Goal: Book appointment/travel/reservation: Book appointment/travel/reservation

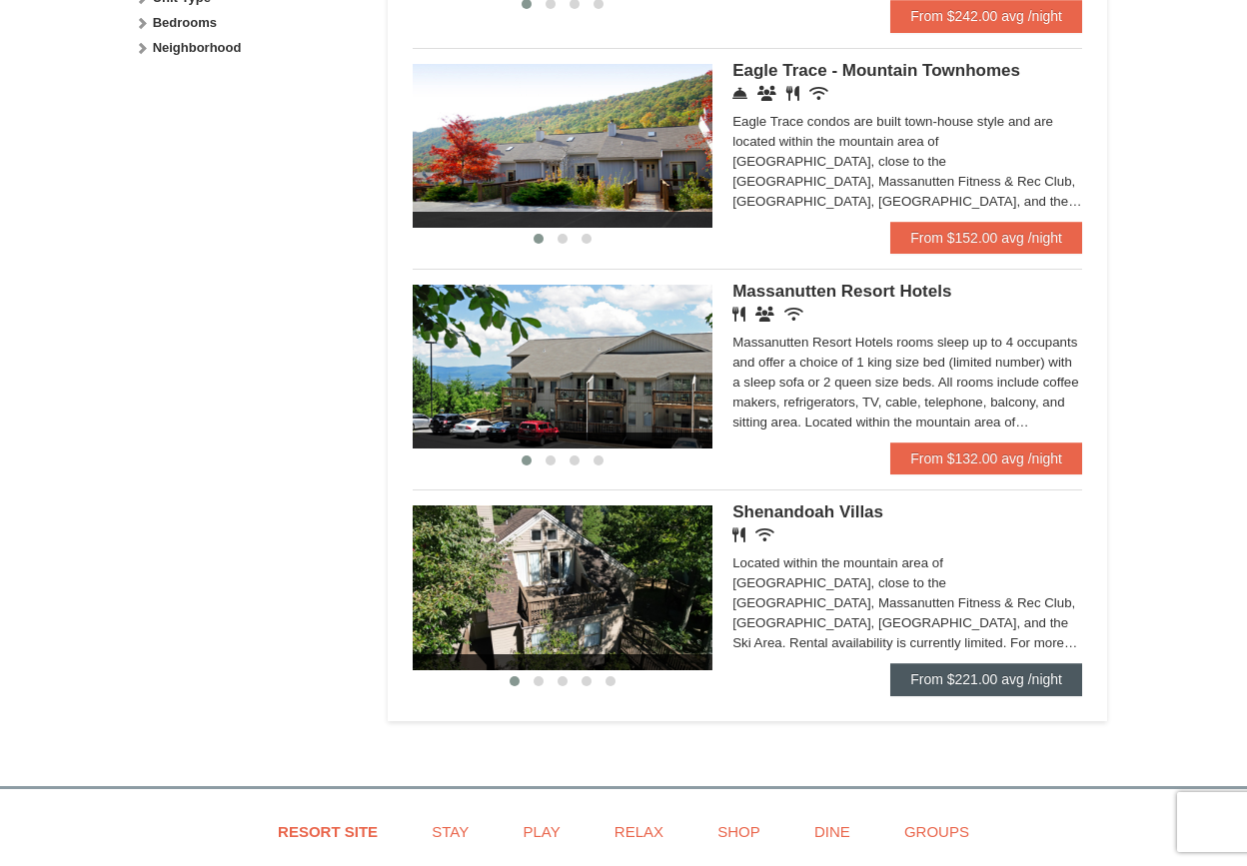
scroll to position [965, 0]
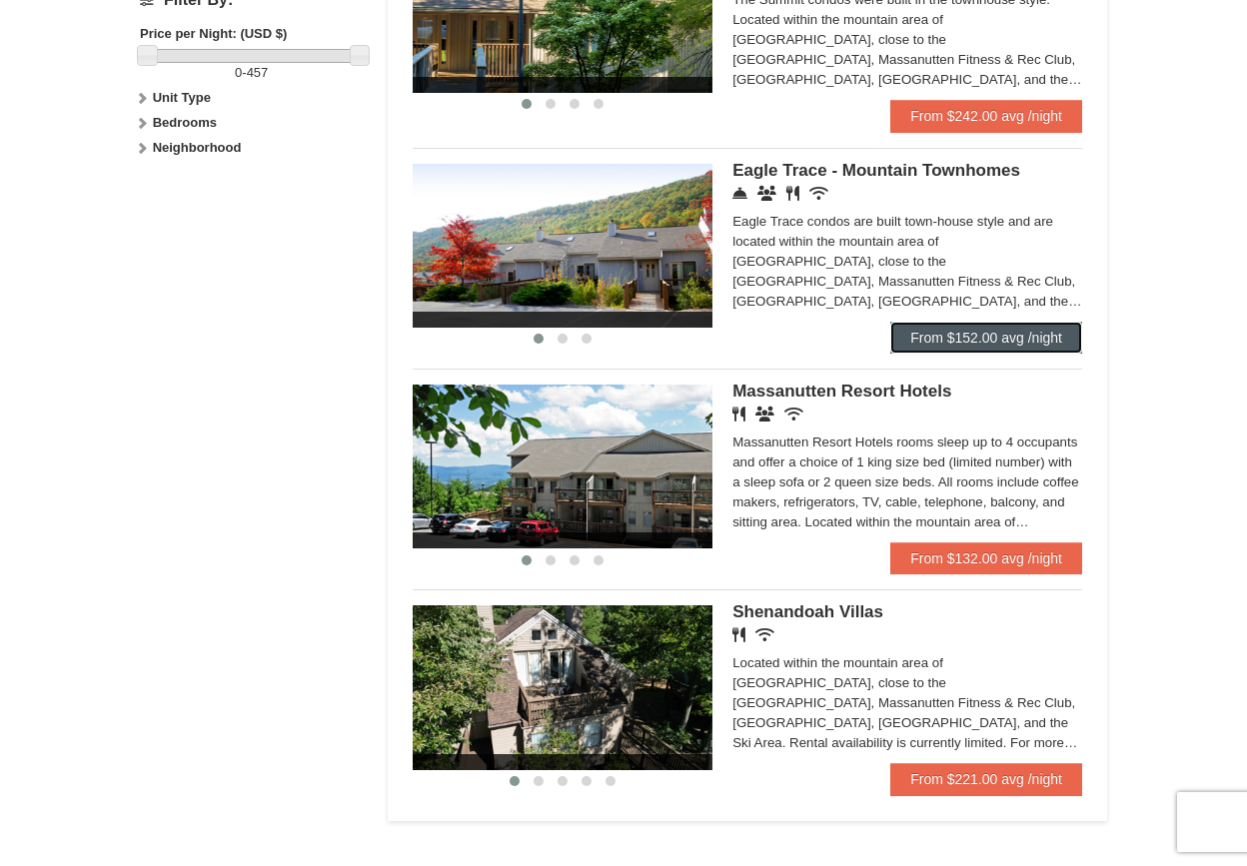
click at [1004, 337] on link "From $152.00 avg /night" at bounding box center [986, 338] width 192 height 32
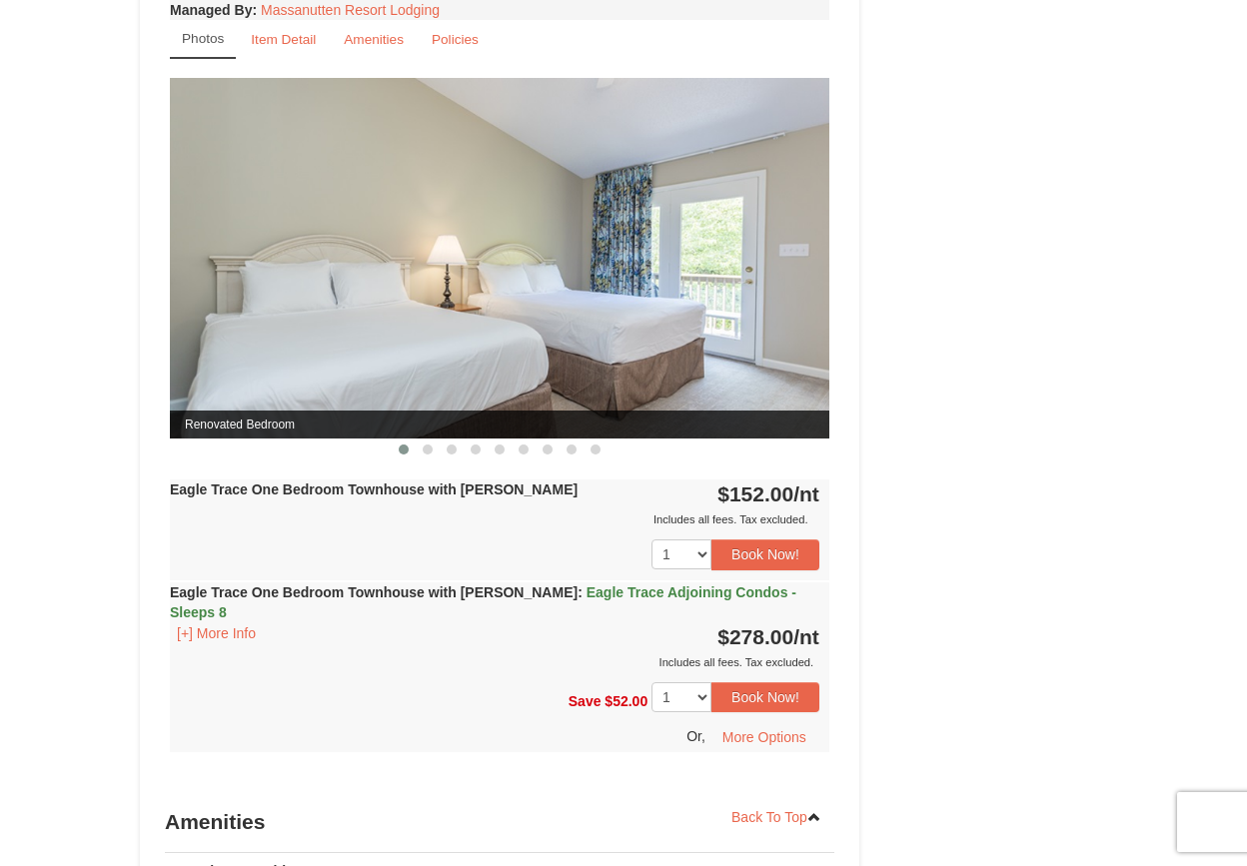
scroll to position [899, 0]
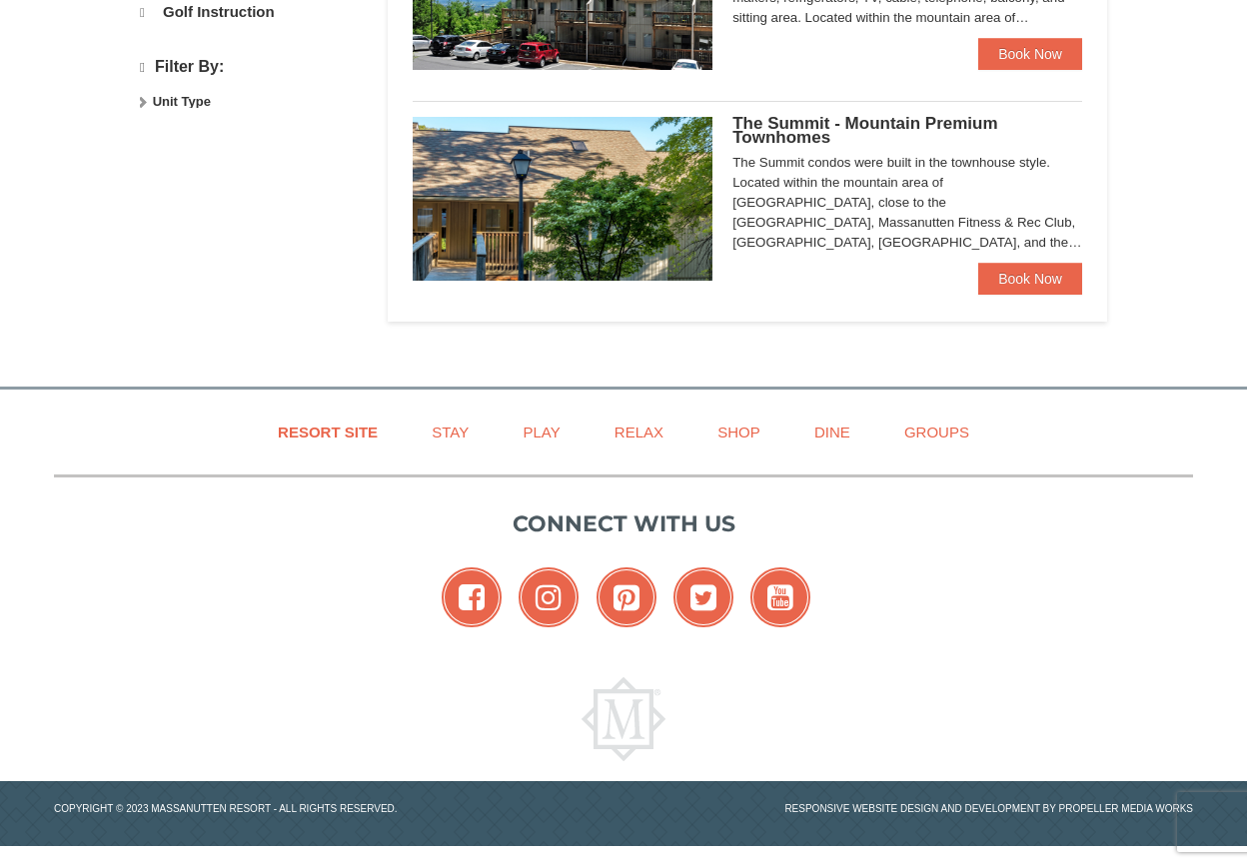
select select "10"
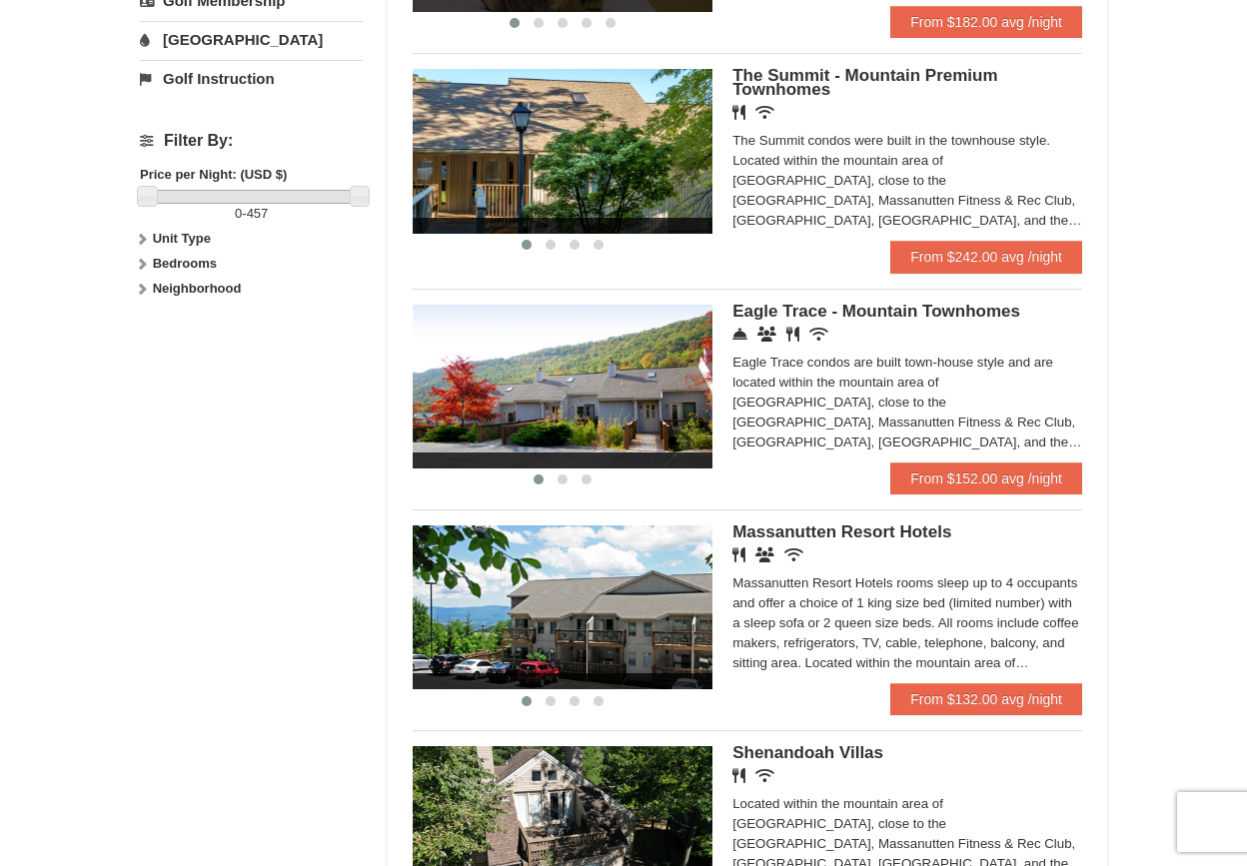
scroll to position [666, 0]
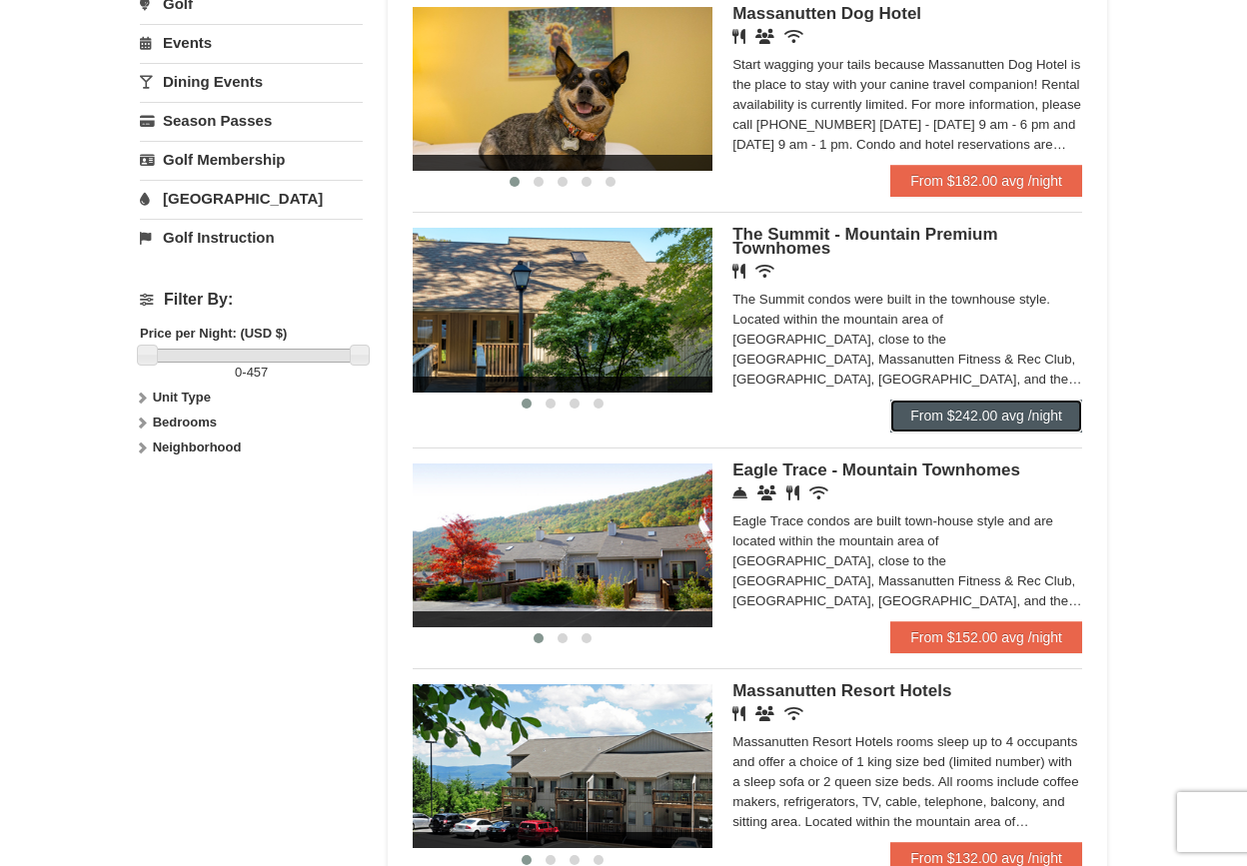
click at [1009, 405] on link "From $242.00 avg /night" at bounding box center [986, 416] width 192 height 32
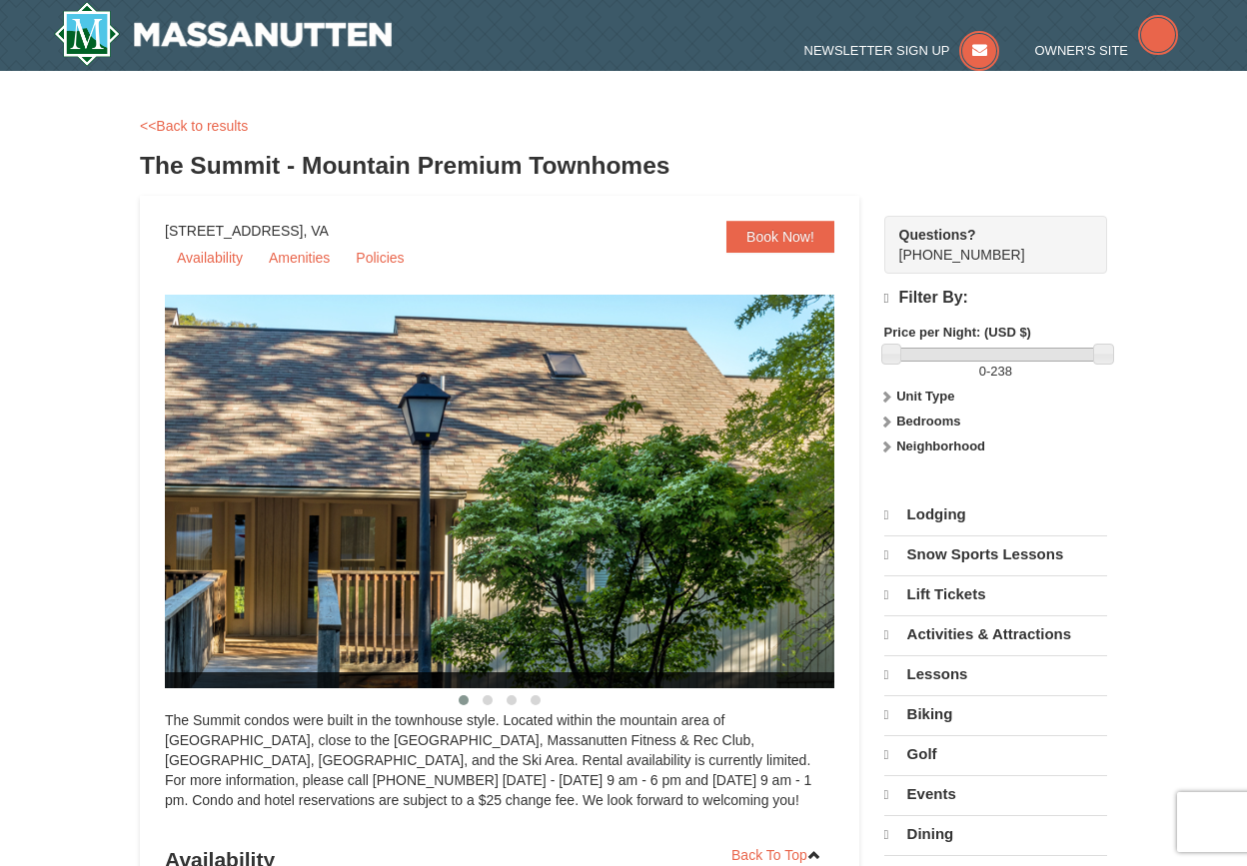
select select "10"
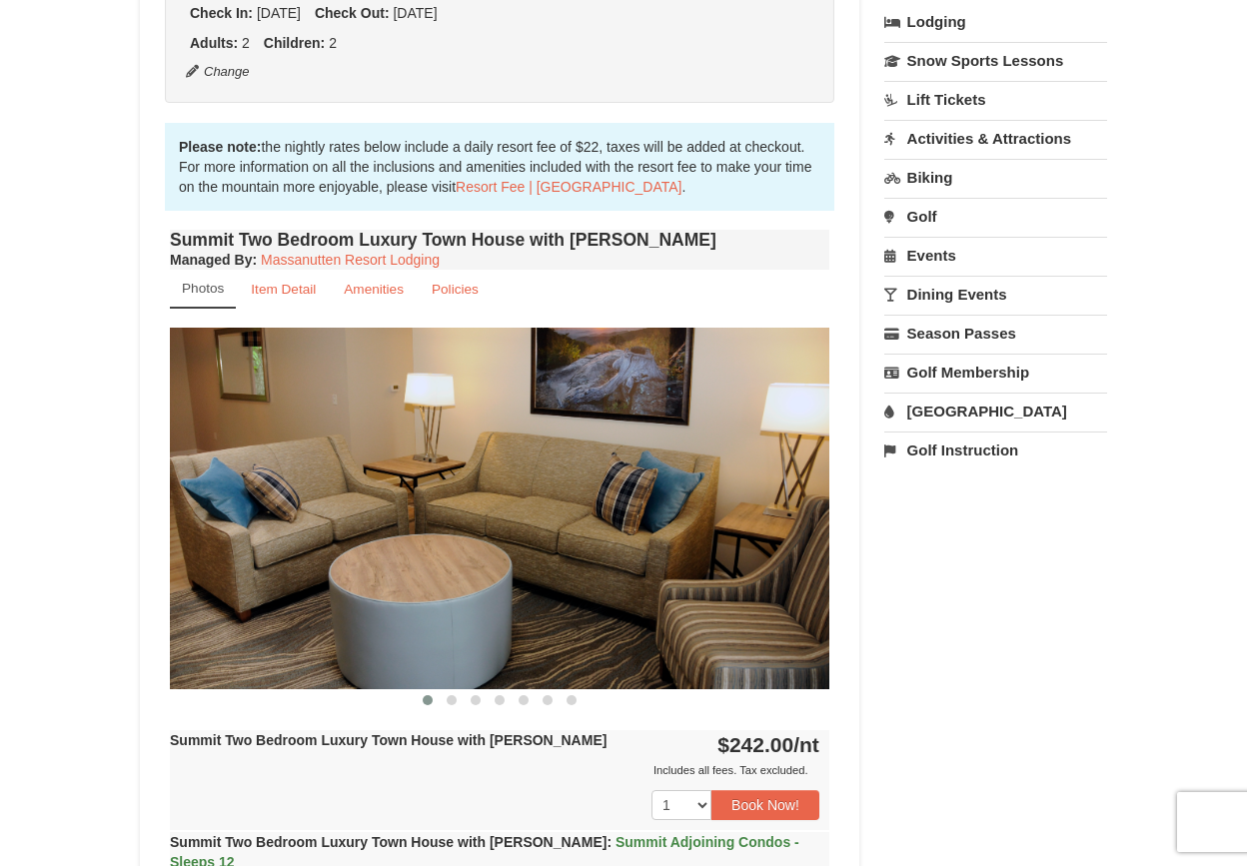
scroll to position [500, 0]
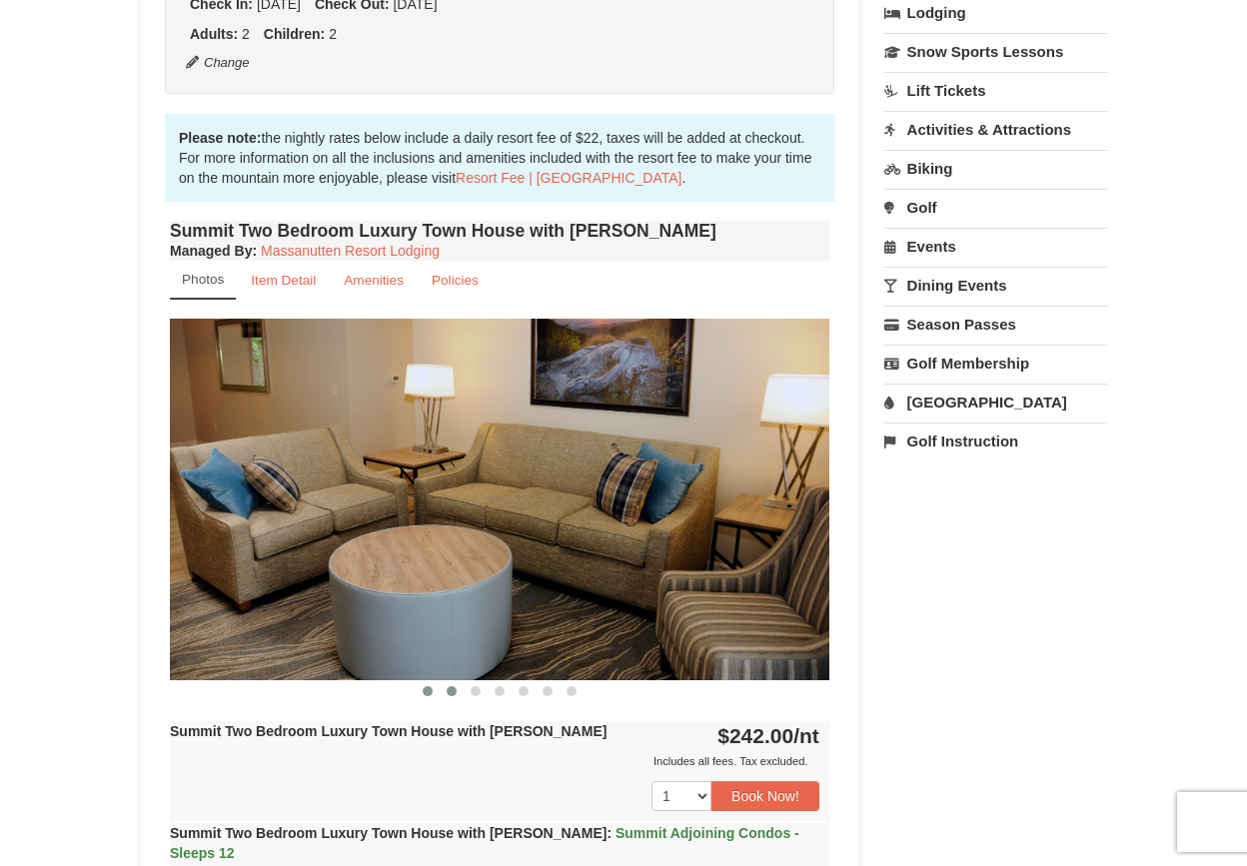
click at [450, 692] on span at bounding box center [452, 692] width 10 height 10
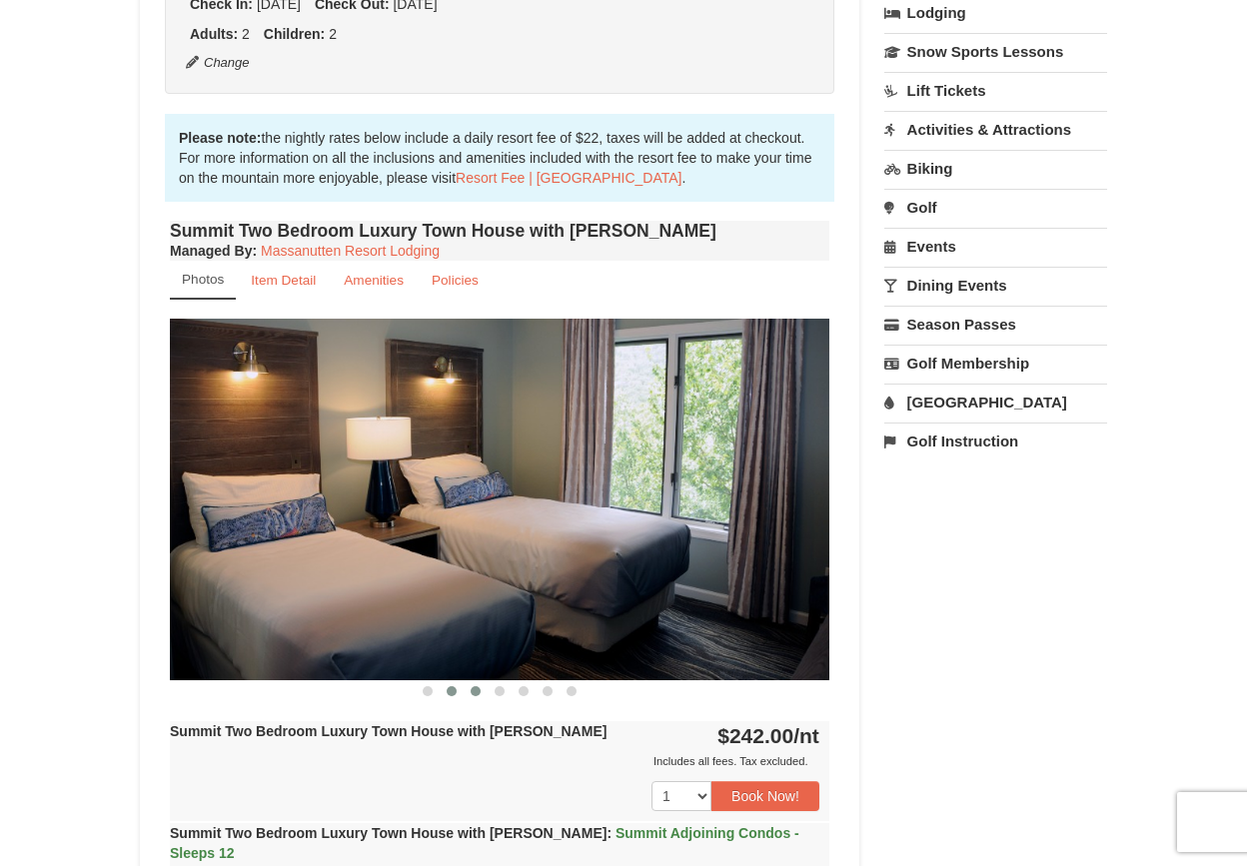
click at [480, 692] on span at bounding box center [476, 692] width 10 height 10
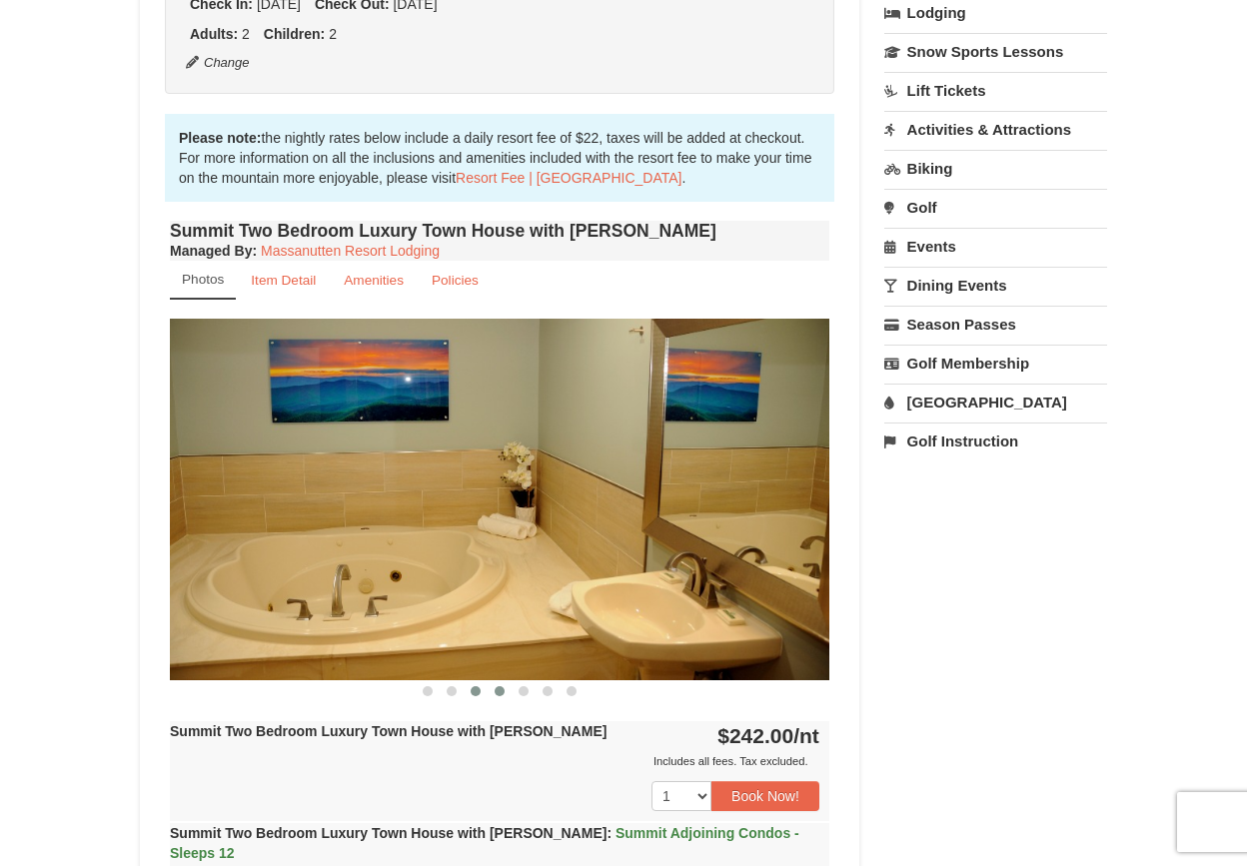
click at [500, 692] on span at bounding box center [500, 692] width 10 height 10
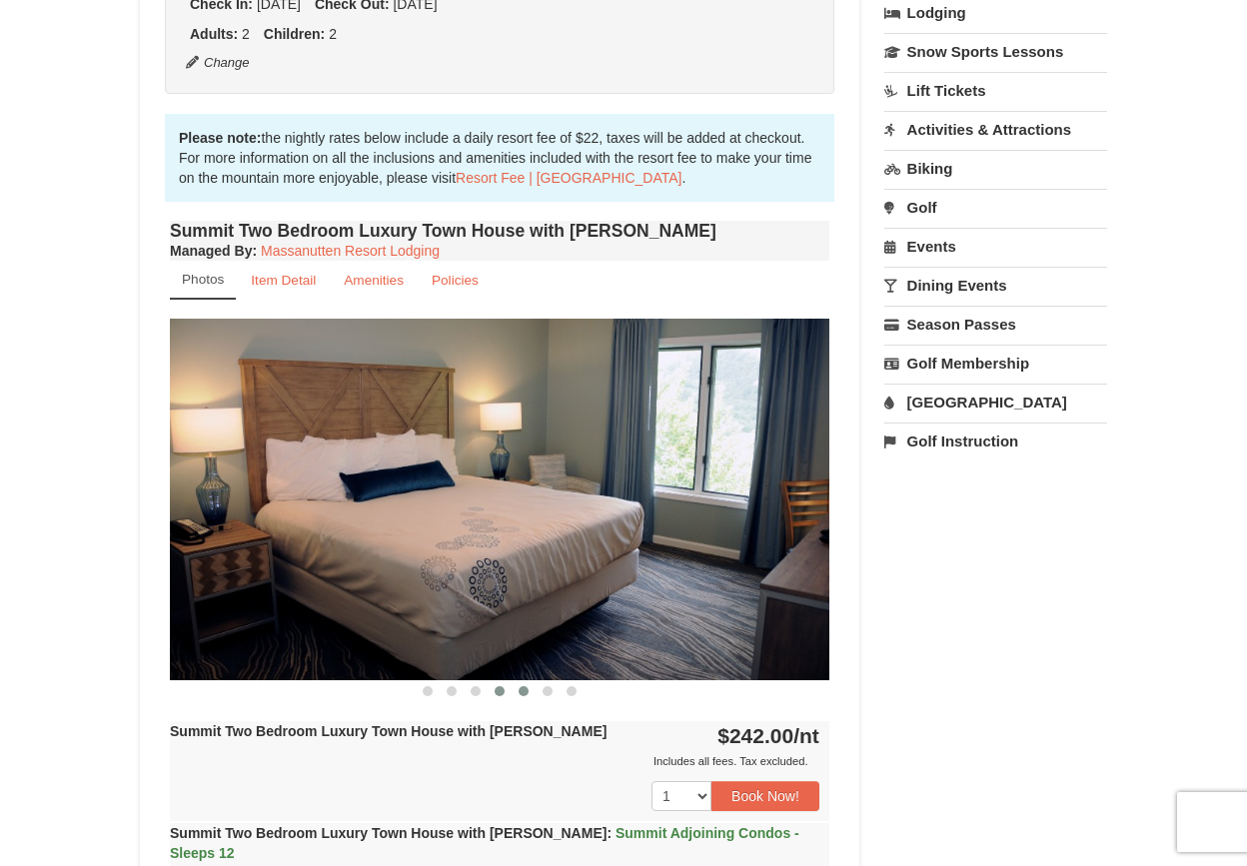
click at [527, 692] on span at bounding box center [524, 692] width 10 height 10
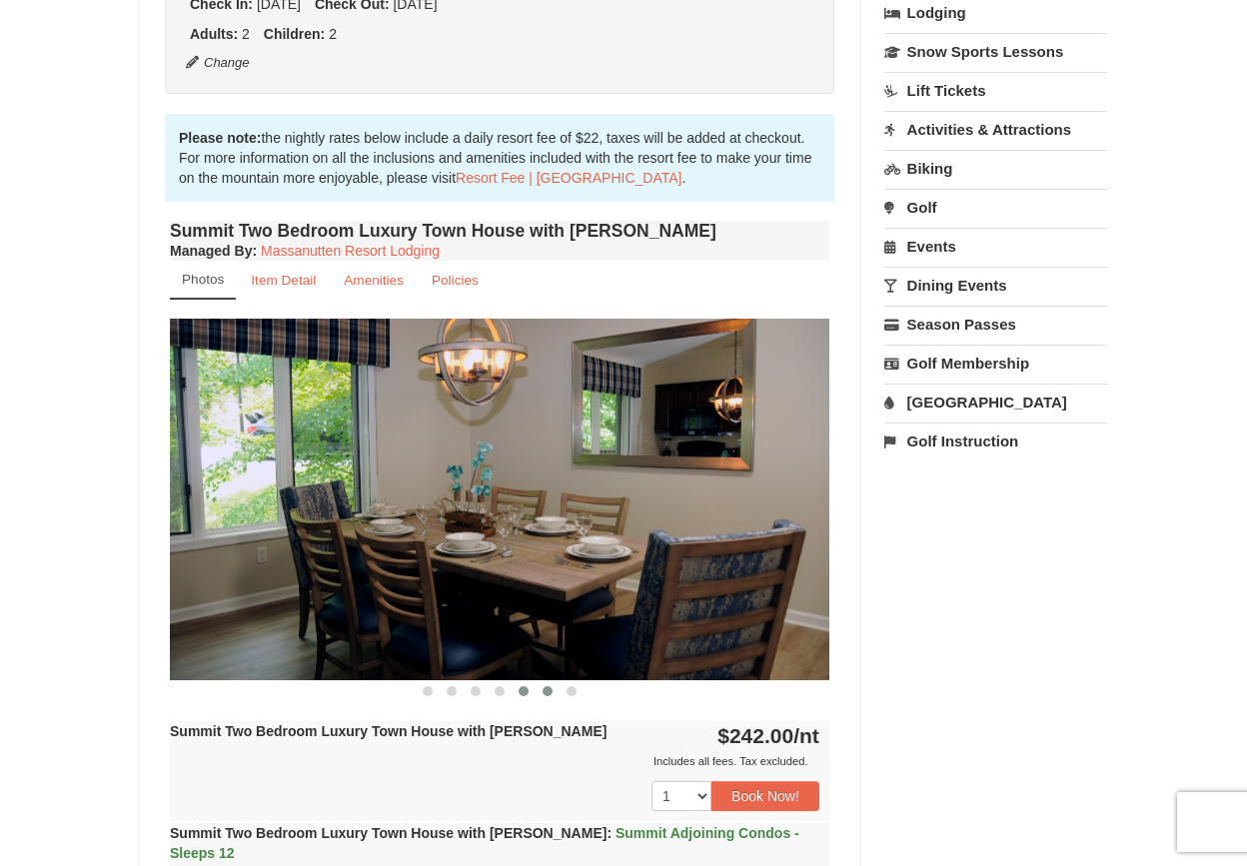
click at [549, 694] on span at bounding box center [548, 692] width 10 height 10
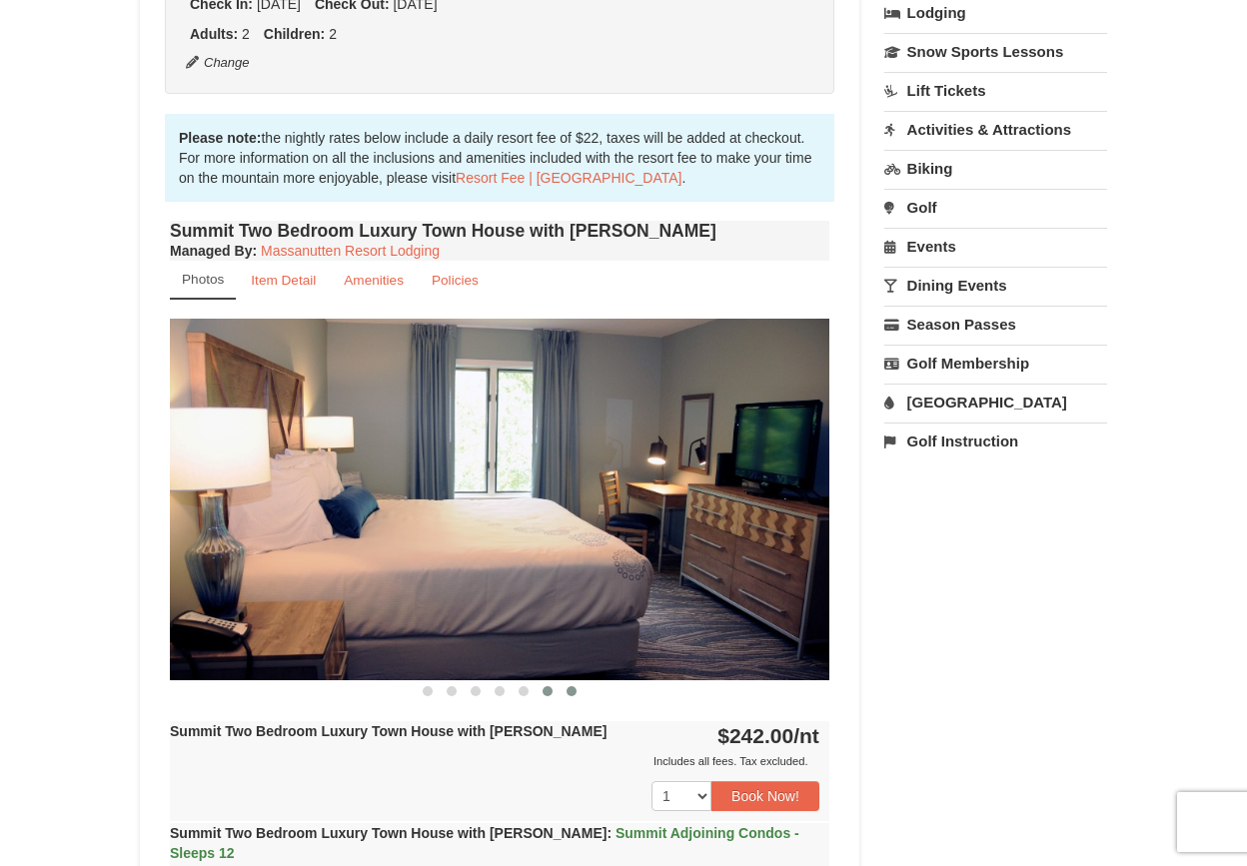
click at [579, 697] on button at bounding box center [572, 692] width 24 height 20
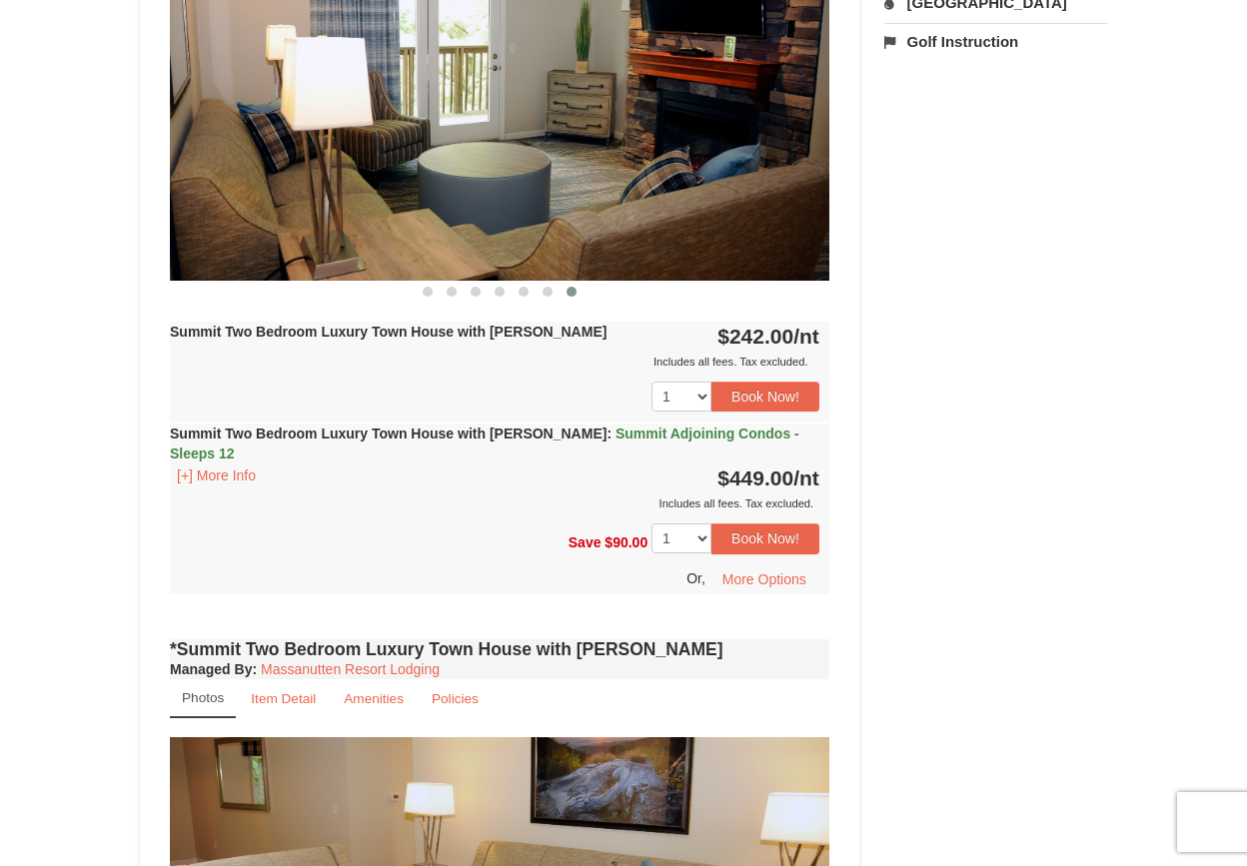
scroll to position [1399, 0]
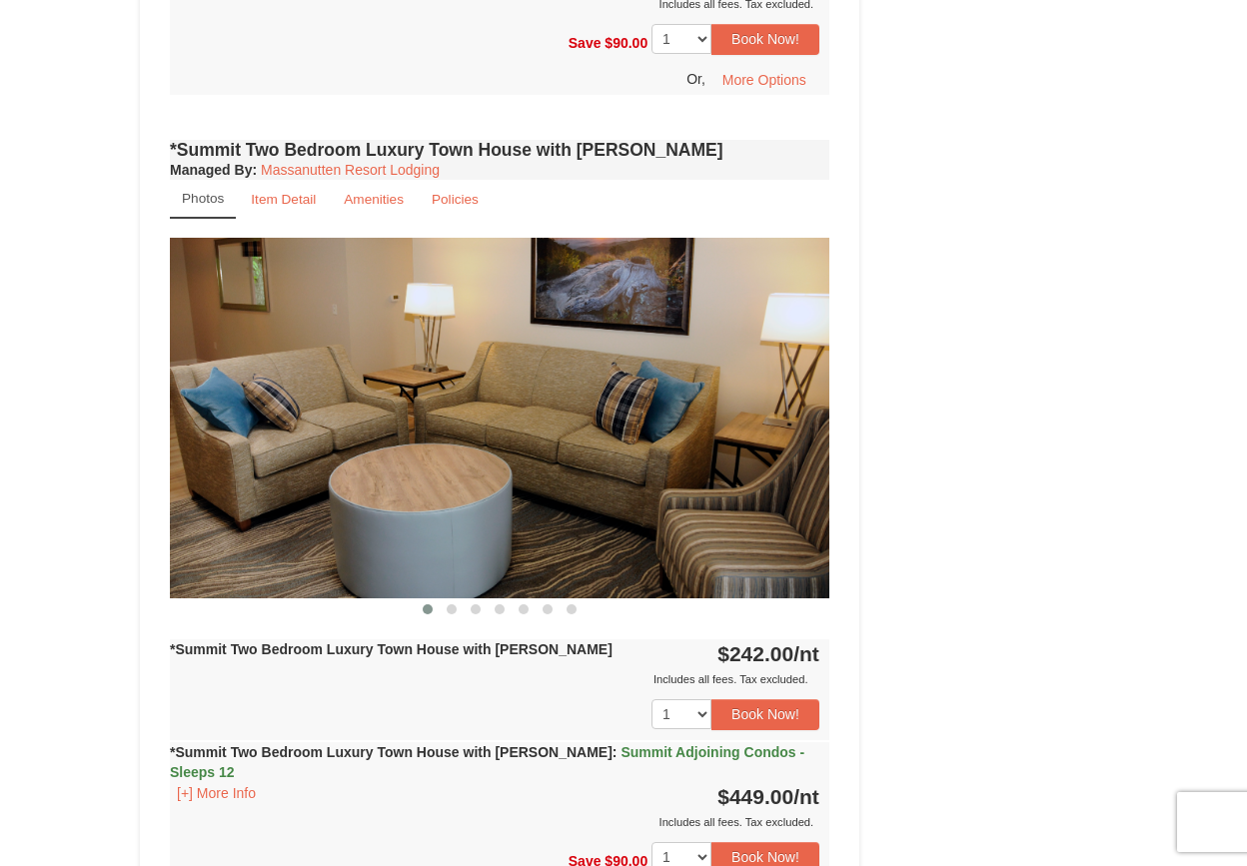
click at [743, 385] on img at bounding box center [500, 418] width 660 height 361
click at [449, 605] on span at bounding box center [452, 610] width 10 height 10
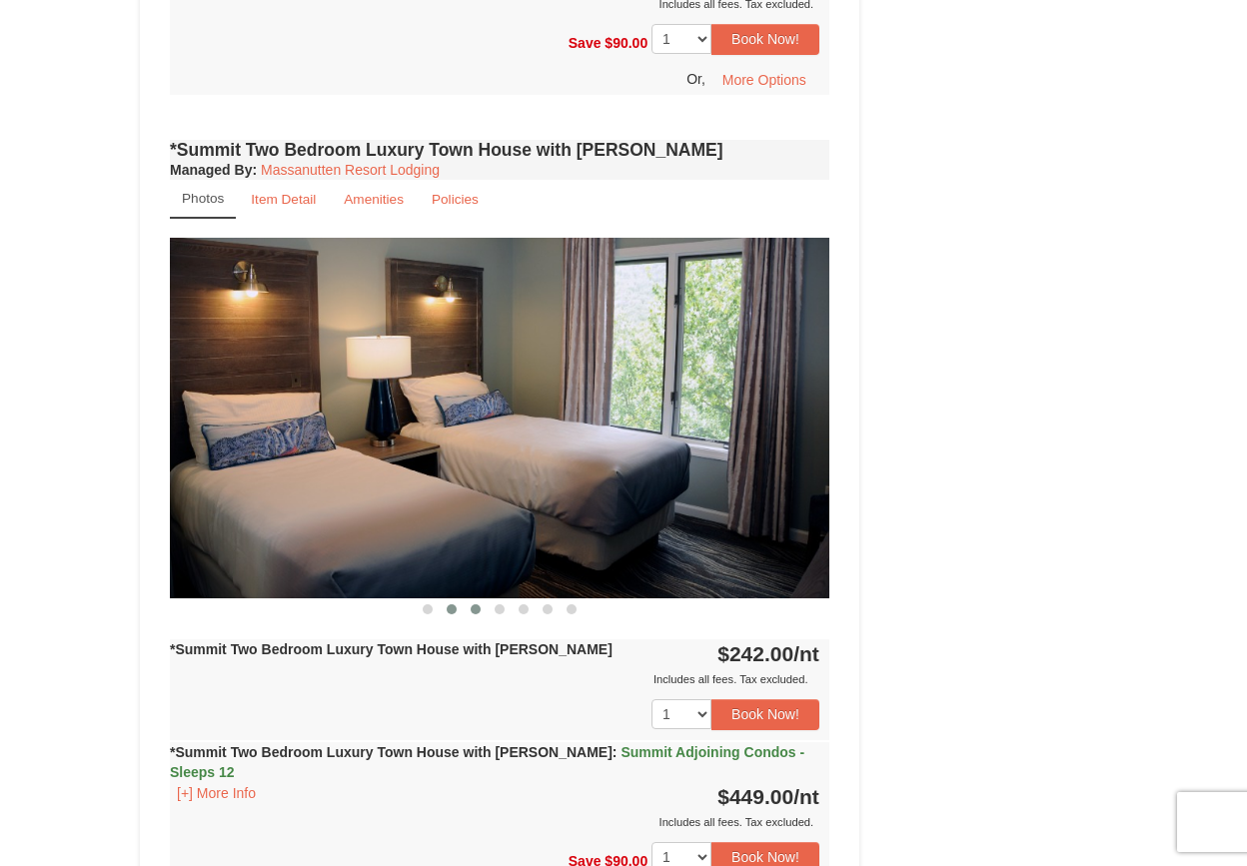
click at [474, 605] on span at bounding box center [476, 610] width 10 height 10
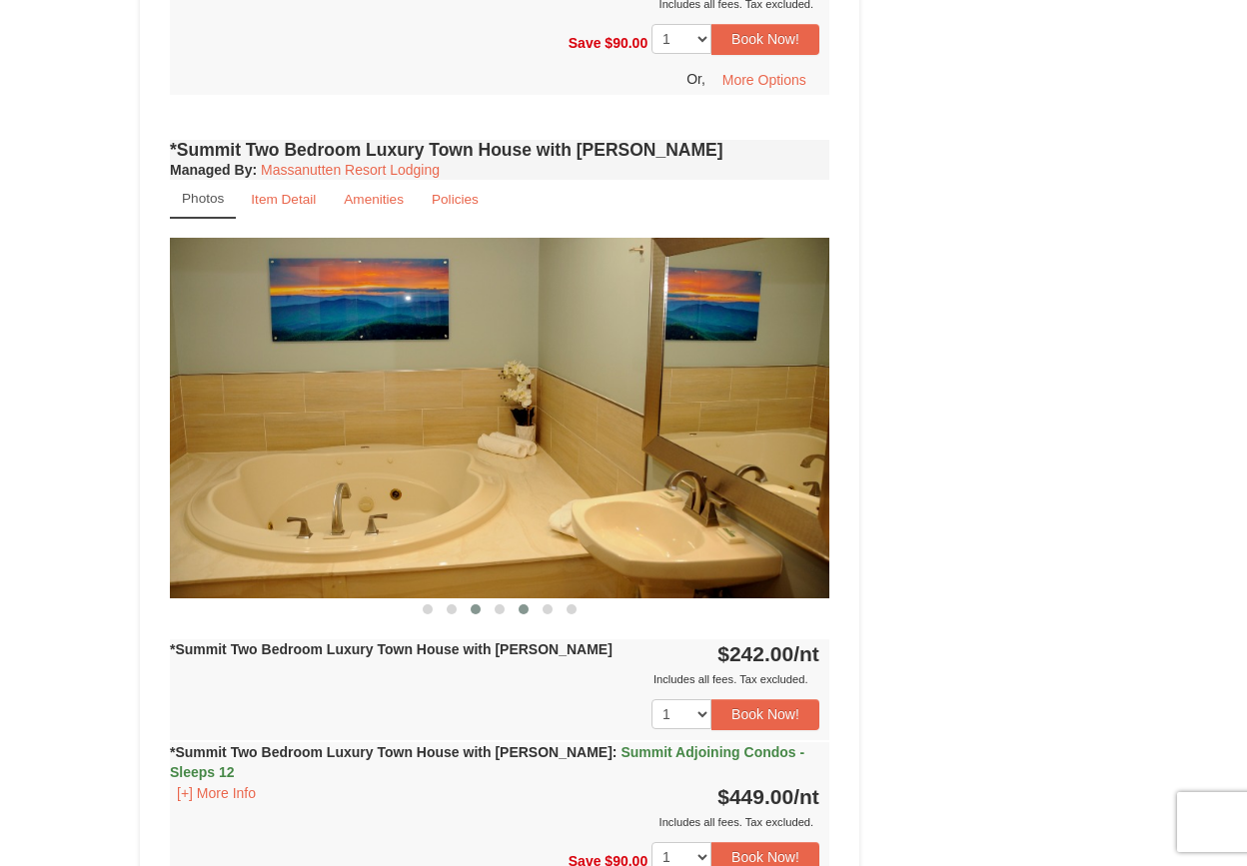
click at [523, 605] on span at bounding box center [524, 610] width 10 height 10
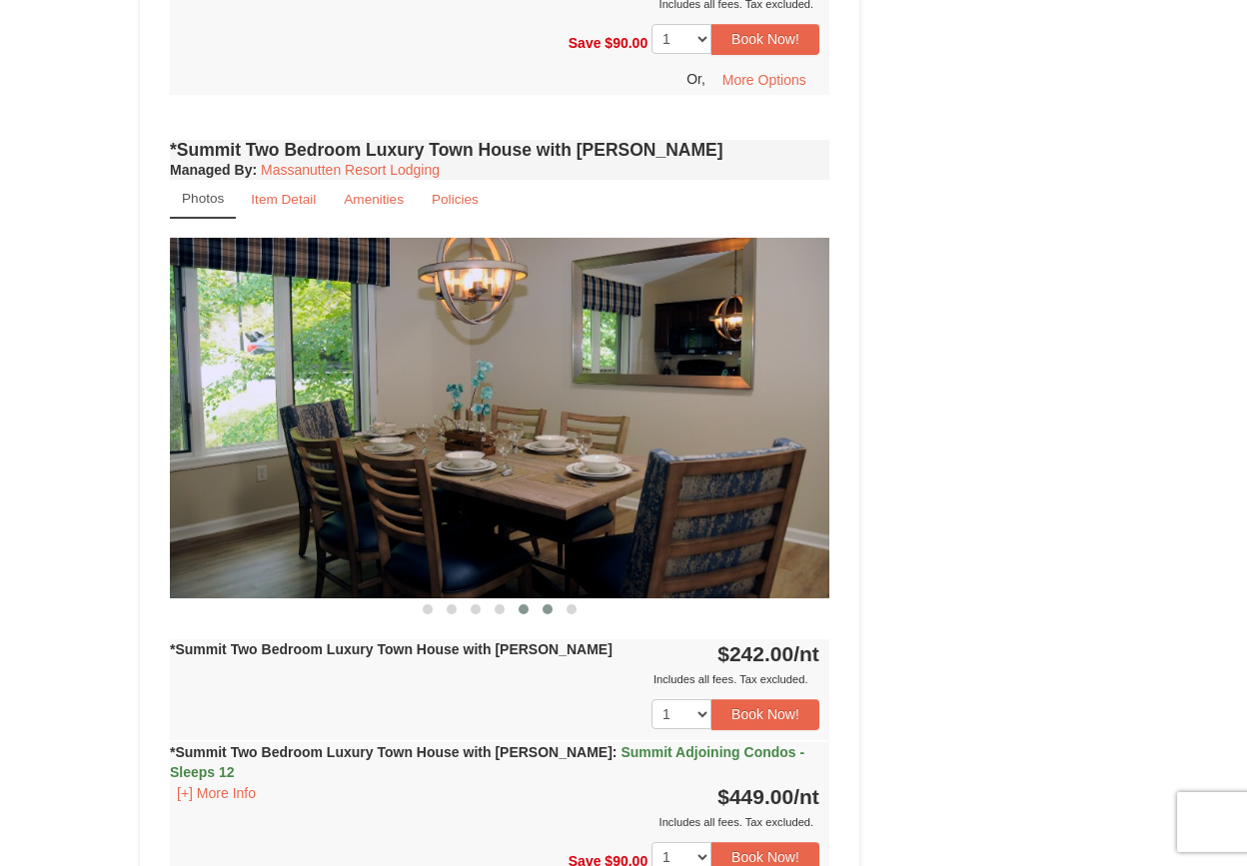
click at [555, 600] on button at bounding box center [548, 610] width 24 height 20
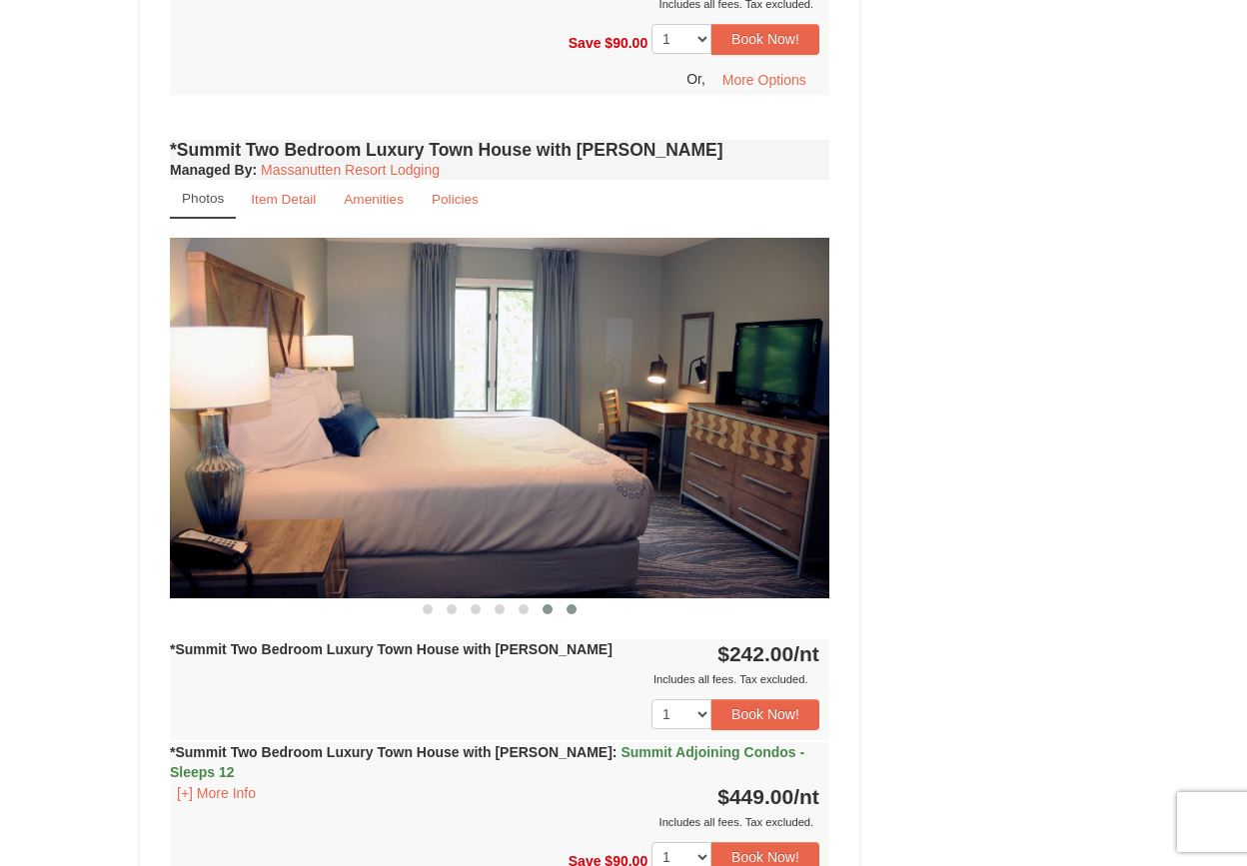
click at [579, 600] on button at bounding box center [572, 610] width 24 height 20
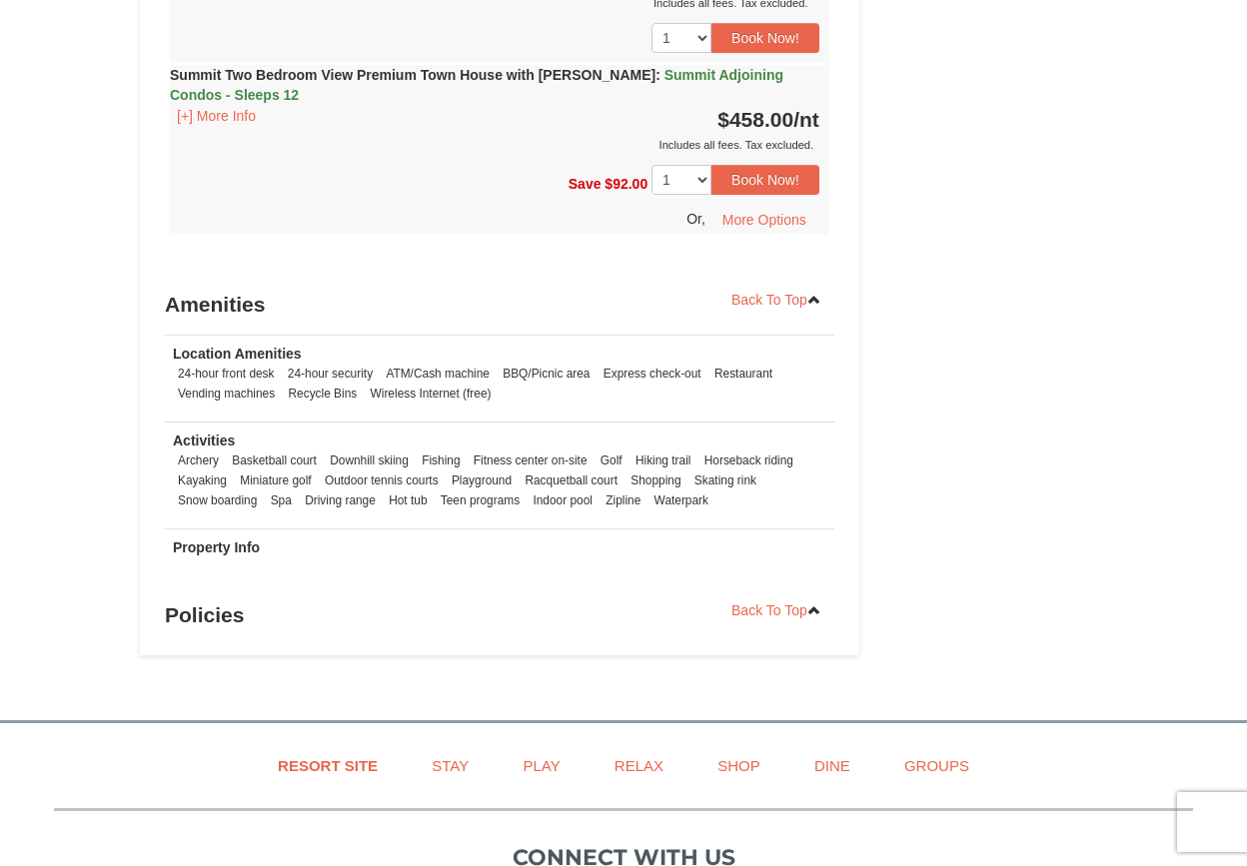
scroll to position [5623, 0]
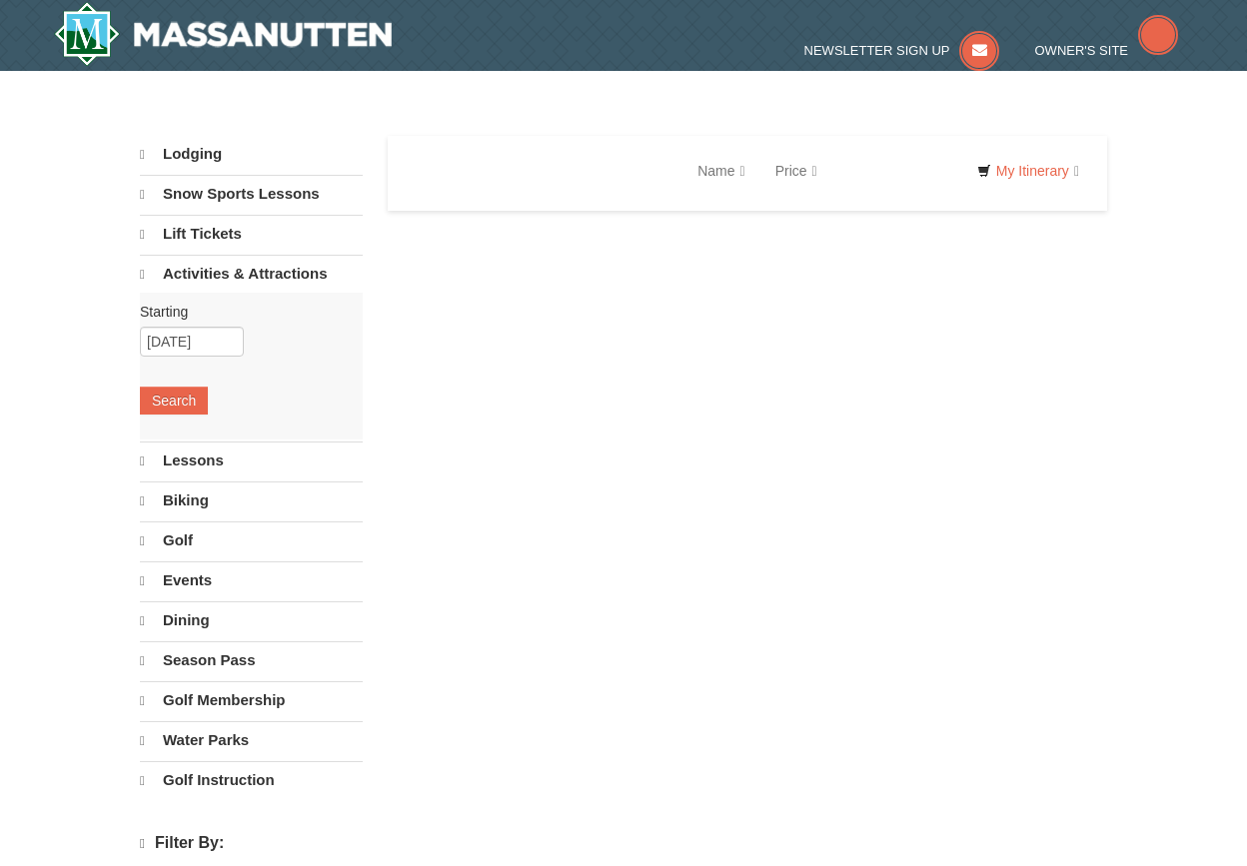
select select "10"
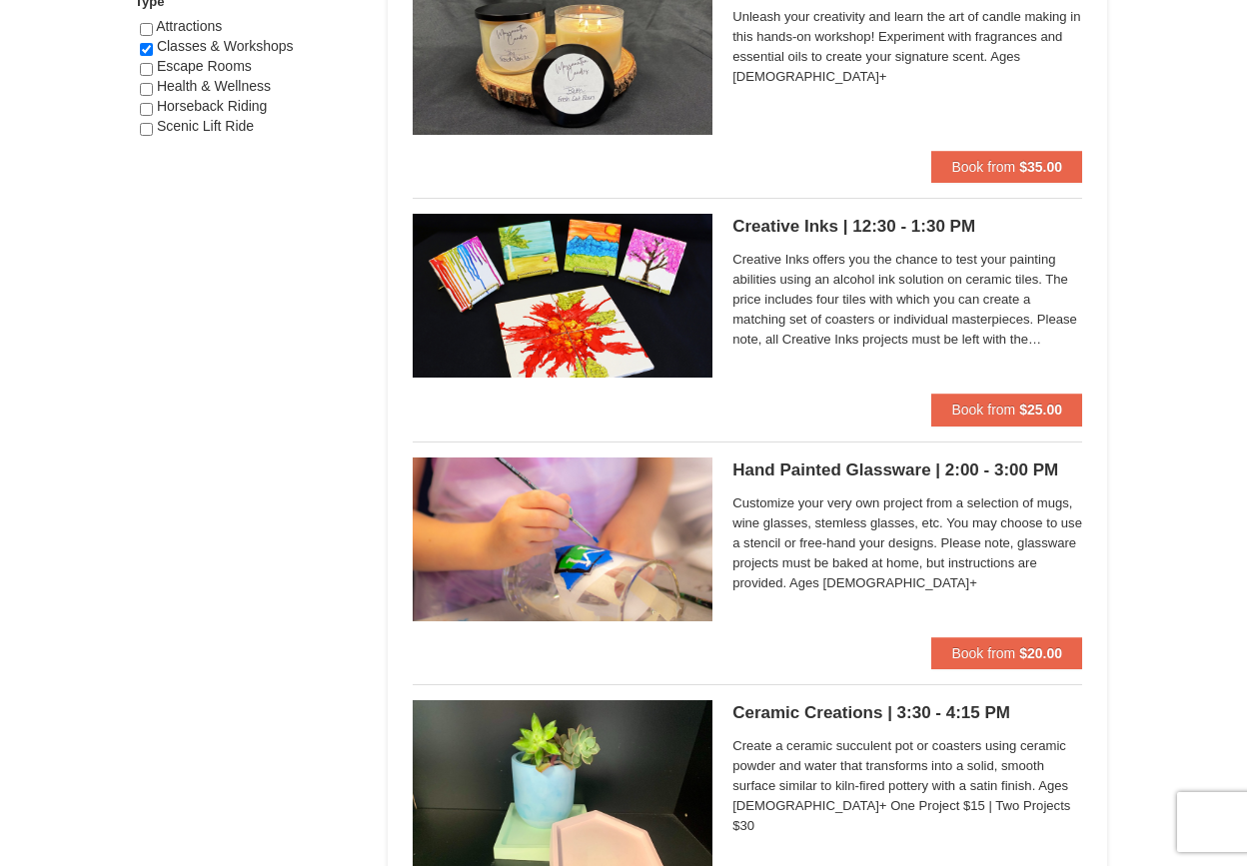
scroll to position [1499, 0]
